Goal: Task Accomplishment & Management: Manage account settings

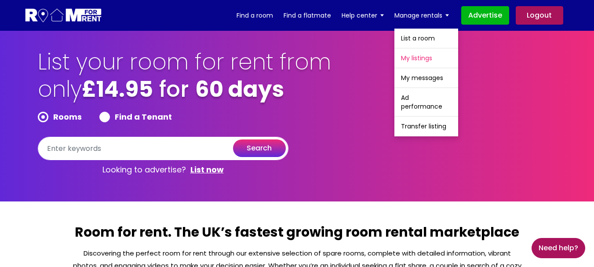
click at [419, 54] on link "My listings" at bounding box center [426, 57] width 64 height 19
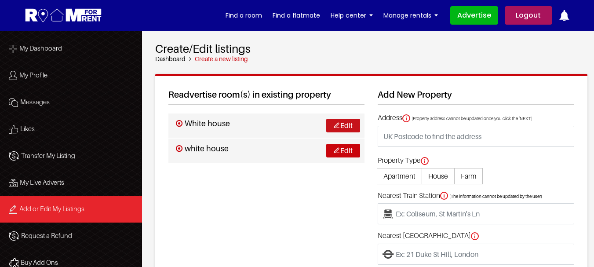
click at [348, 124] on link "Edit" at bounding box center [343, 126] width 34 height 14
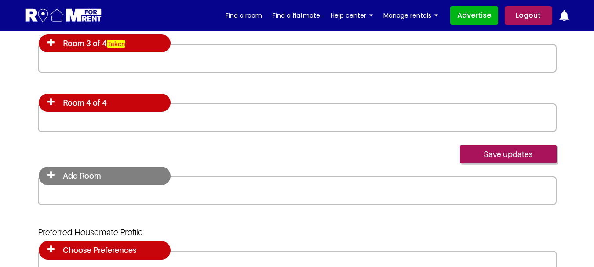
scroll to position [2461, 0]
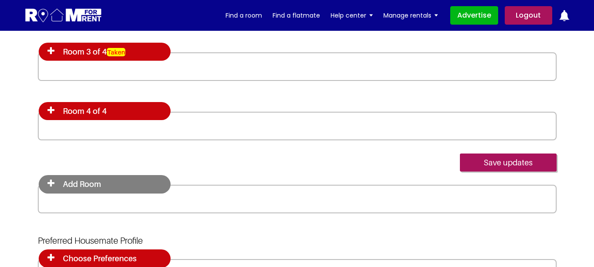
click at [50, 108] on icon at bounding box center [50, 110] width 7 height 9
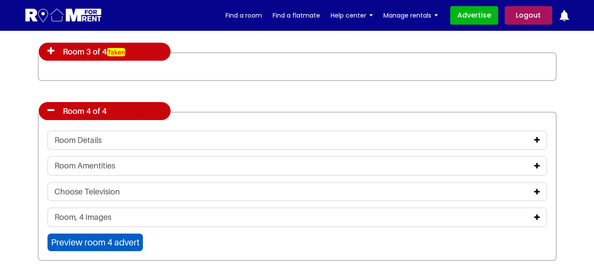
click at [50, 108] on icon at bounding box center [50, 110] width 7 height 9
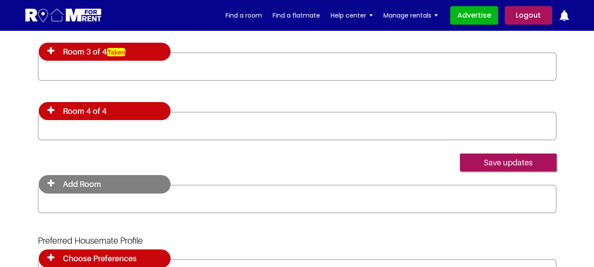
click at [50, 108] on icon at bounding box center [50, 110] width 7 height 9
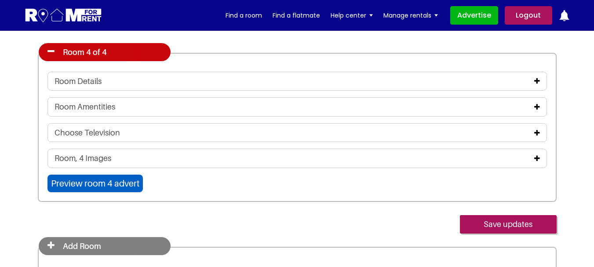
scroll to position [2505, 0]
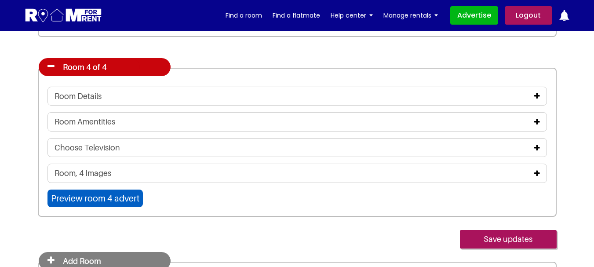
click at [51, 65] on icon at bounding box center [50, 66] width 7 height 9
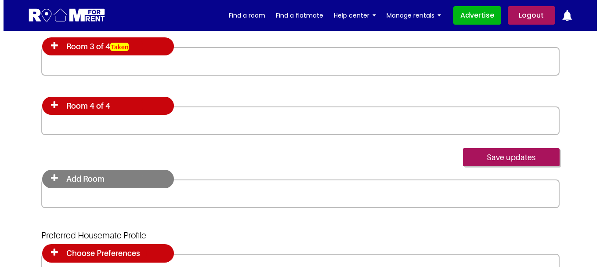
scroll to position [2417, 0]
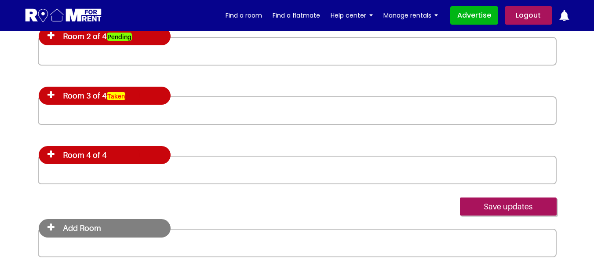
click at [51, 93] on icon at bounding box center [50, 95] width 7 height 9
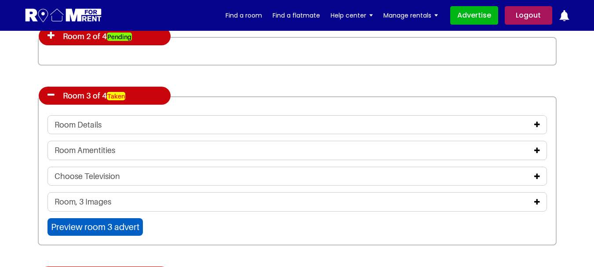
click at [109, 228] on input "Preview room 3 advert" at bounding box center [94, 227] width 95 height 18
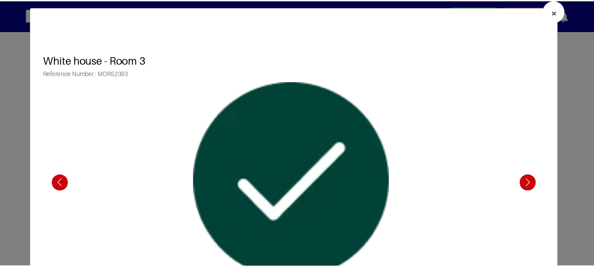
scroll to position [0, 0]
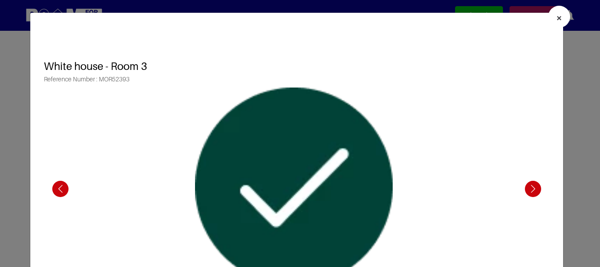
click at [556, 15] on span "×" at bounding box center [559, 17] width 6 height 13
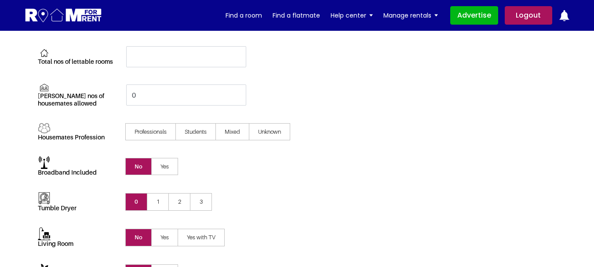
scroll to position [439, 0]
